Goal: Navigation & Orientation: Go to known website

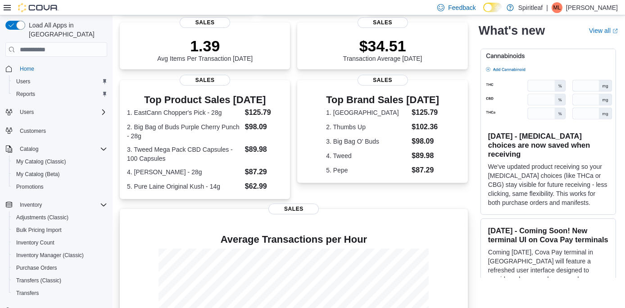
scroll to position [215, 0]
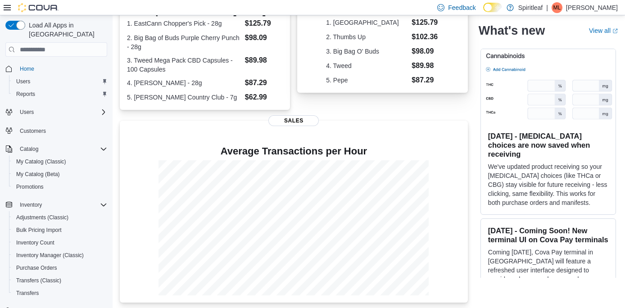
scroll to position [215, 0]
